Goal: Use online tool/utility: Use online tool/utility

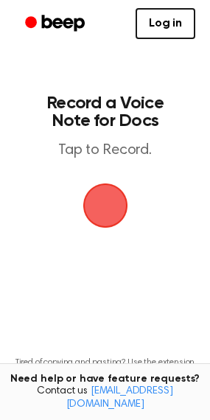
click at [113, 228] on span "button" at bounding box center [105, 206] width 45 height 45
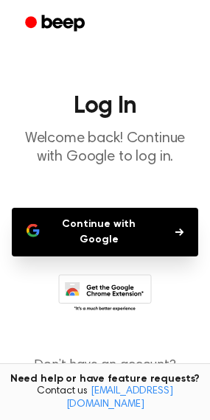
click at [94, 256] on button "Continue with Google" at bounding box center [105, 232] width 186 height 49
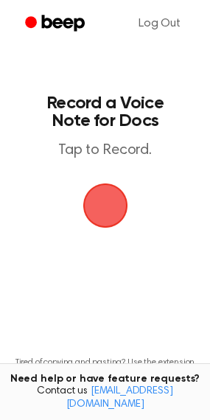
click at [115, 235] on span "button" at bounding box center [105, 205] width 59 height 59
click at [115, 237] on span "button" at bounding box center [104, 205] width 63 height 63
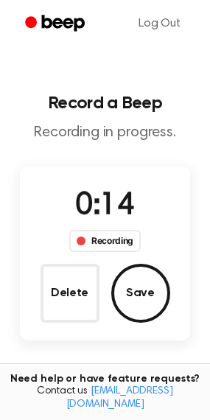
click at [106, 252] on div "Recording" at bounding box center [104, 241] width 71 height 22
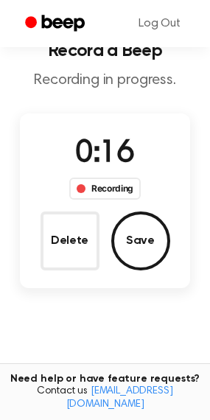
scroll to position [49, 0]
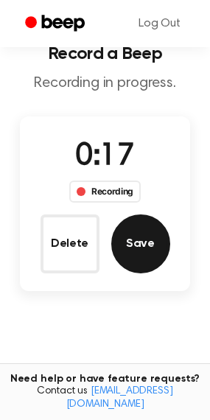
click at [136, 273] on button "Save" at bounding box center [140, 243] width 59 height 59
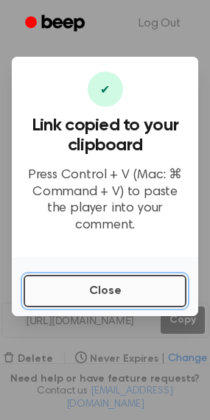
scroll to position [0, 0]
click at [115, 307] on button "Close" at bounding box center [105, 291] width 163 height 32
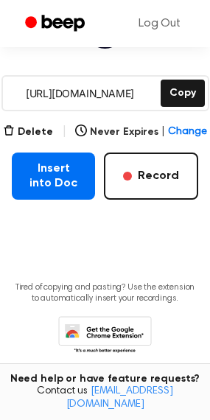
scroll to position [230, 0]
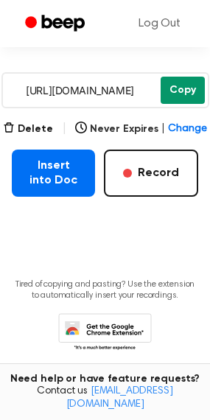
click at [191, 104] on button "Copy" at bounding box center [183, 90] width 44 height 27
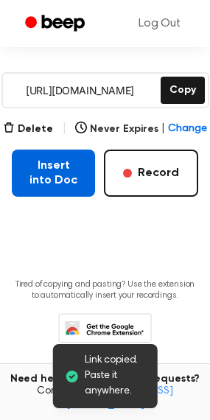
click at [50, 197] on button "Insert into Doc" at bounding box center [53, 173] width 83 height 47
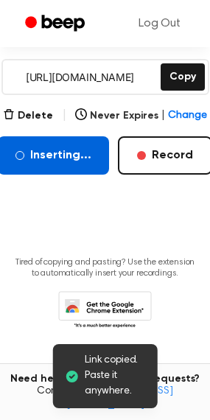
scroll to position [273, 0]
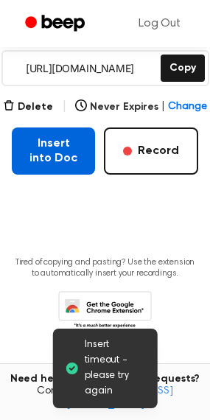
click at [44, 175] on button "Insert into Doc" at bounding box center [53, 150] width 83 height 47
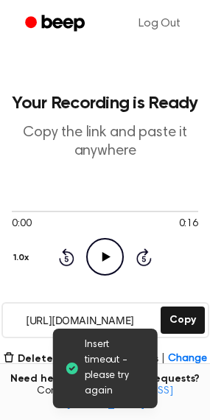
scroll to position [165, 0]
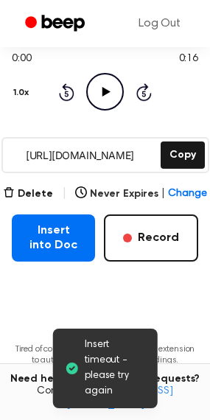
click at [102, 349] on span "Insert timeout - please try again" at bounding box center [115, 369] width 61 height 62
